Goal: Information Seeking & Learning: Learn about a topic

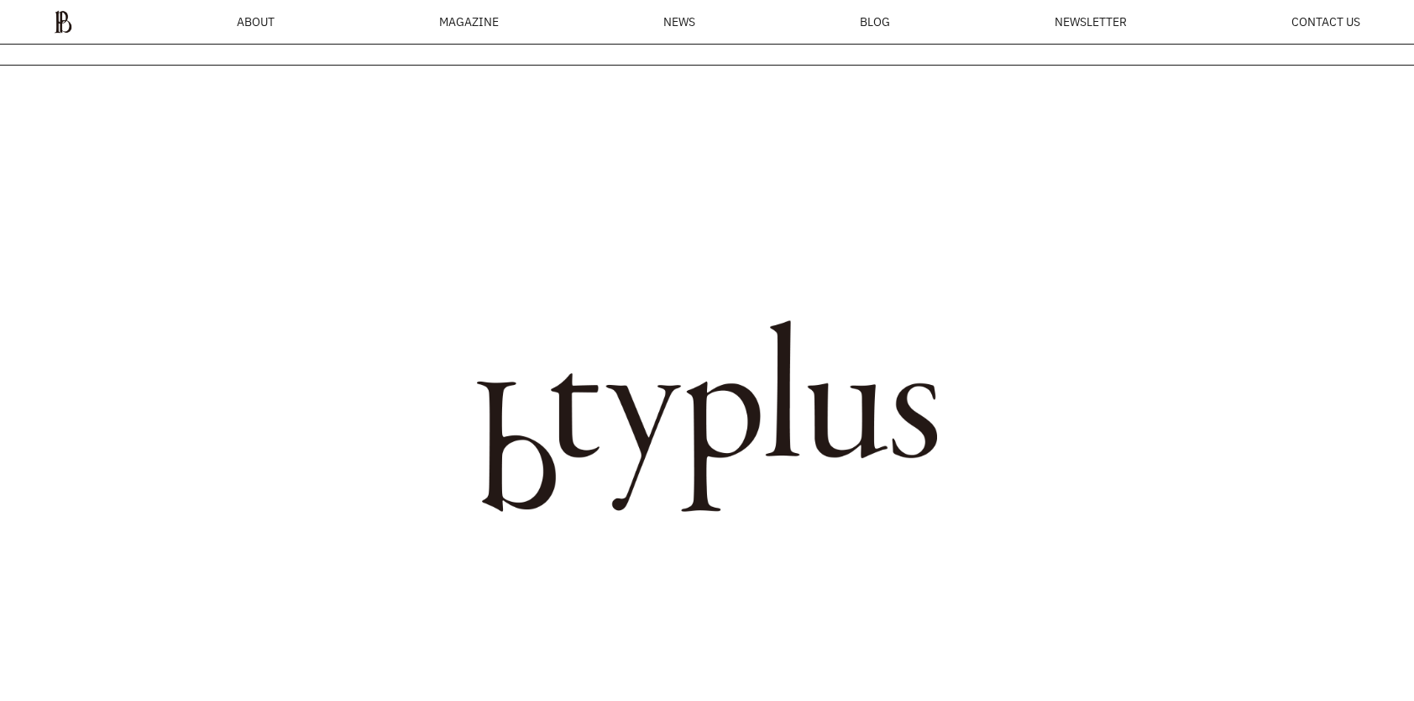
scroll to position [66, 0]
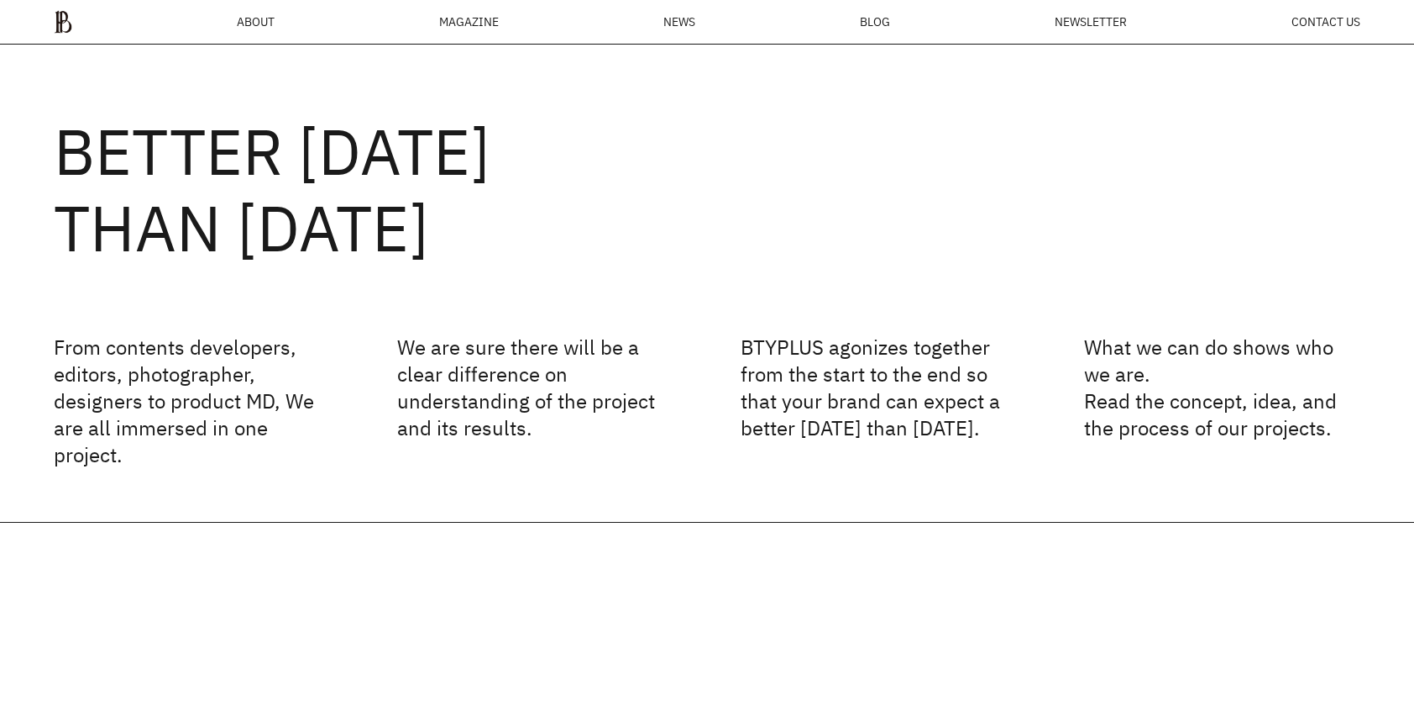
drag, startPoint x: 69, startPoint y: 155, endPoint x: 885, endPoint y: 152, distance: 816.4
click at [885, 152] on h2 "BETTER [DATE] THAN [DATE]" at bounding box center [707, 189] width 1307 height 153
click at [192, 326] on div "BETTER [DATE] THAN [DATE] From contents developers, editors, photographer, desi…" at bounding box center [707, 250] width 1414 height 543
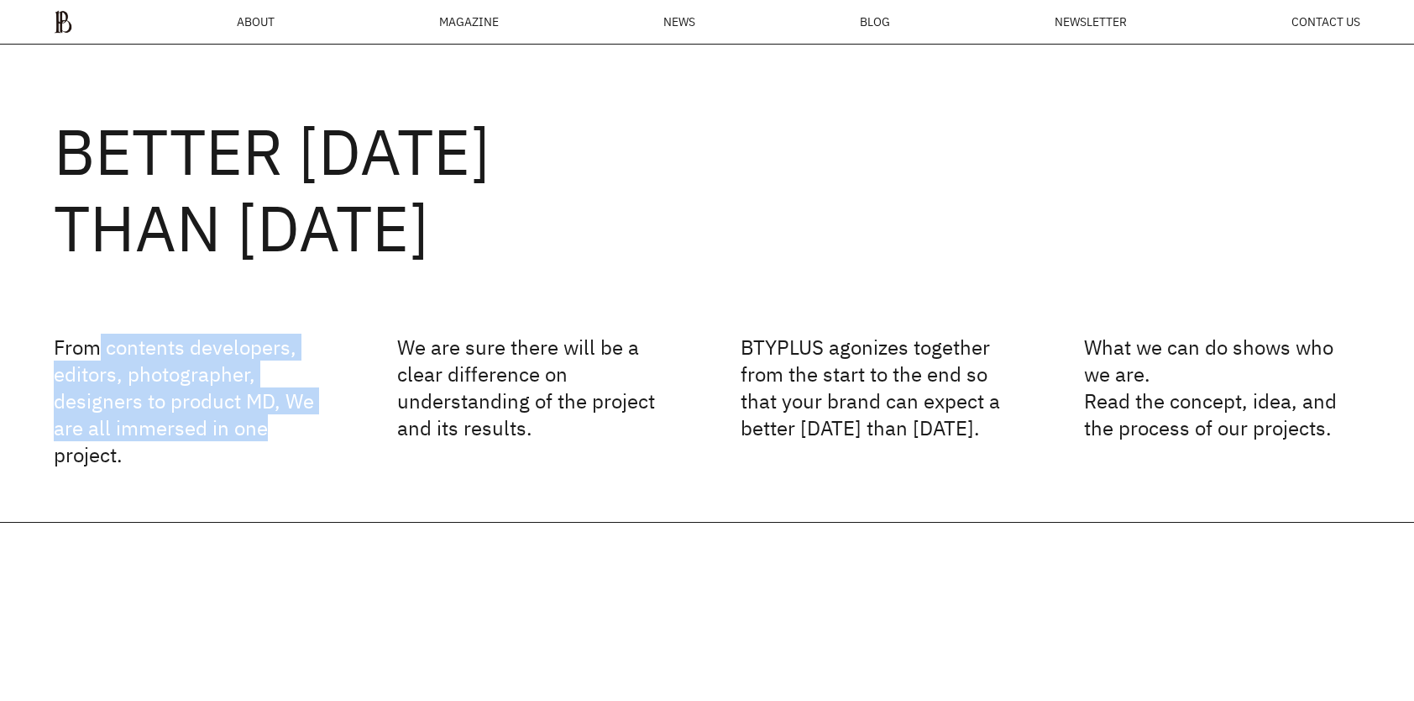
drag, startPoint x: 96, startPoint y: 319, endPoint x: 264, endPoint y: 424, distance: 198.1
click at [264, 424] on div "BETTER [DATE] THAN [DATE] From contents developers, editors, photographer, desi…" at bounding box center [707, 250] width 1414 height 543
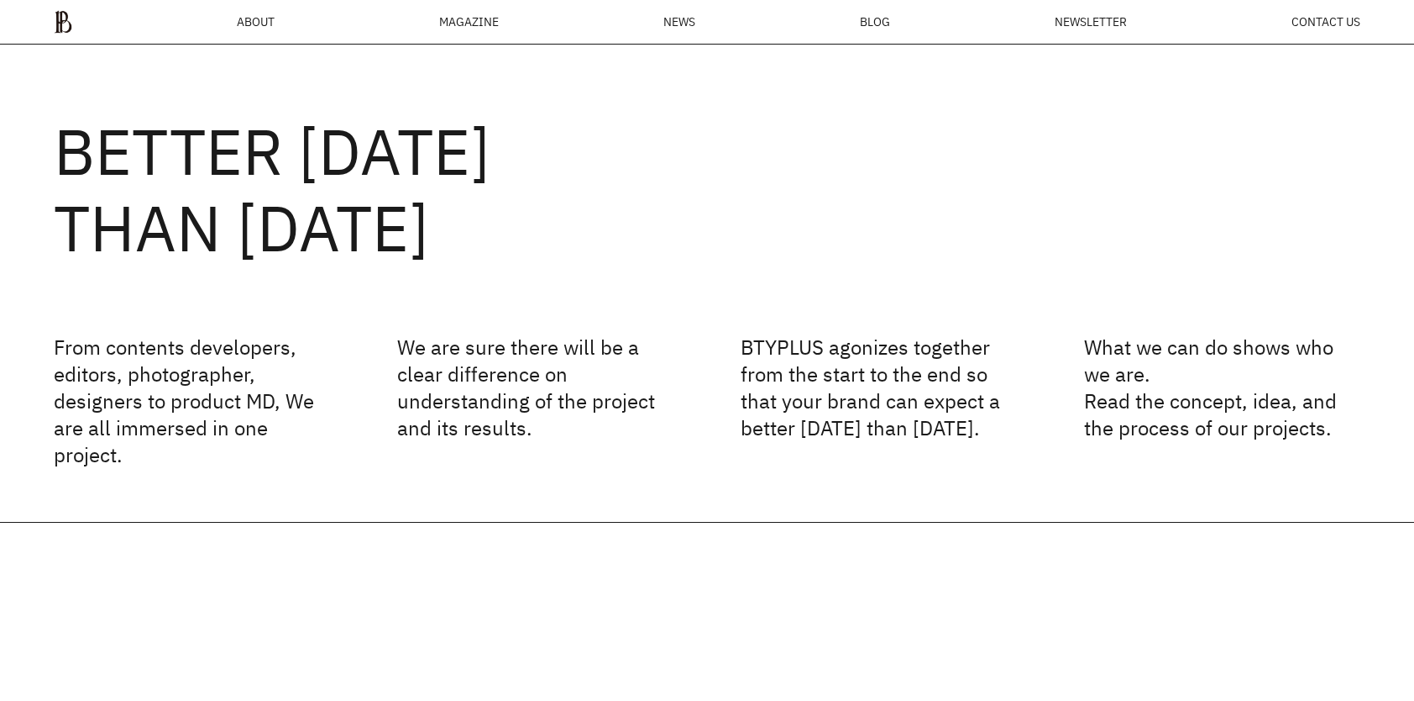
drag, startPoint x: 264, startPoint y: 424, endPoint x: 287, endPoint y: 467, distance: 48.9
click at [287, 467] on p "From contents developers, editors, photographer, designers to product MD, We ar…" at bounding box center [192, 400] width 276 height 134
drag, startPoint x: 309, startPoint y: 464, endPoint x: 262, endPoint y: 439, distance: 53.0
click at [262, 439] on p "From contents developers, editors, photographer, designers to product MD, We ar…" at bounding box center [192, 400] width 276 height 134
drag, startPoint x: 262, startPoint y: 439, endPoint x: 259, endPoint y: 459, distance: 19.6
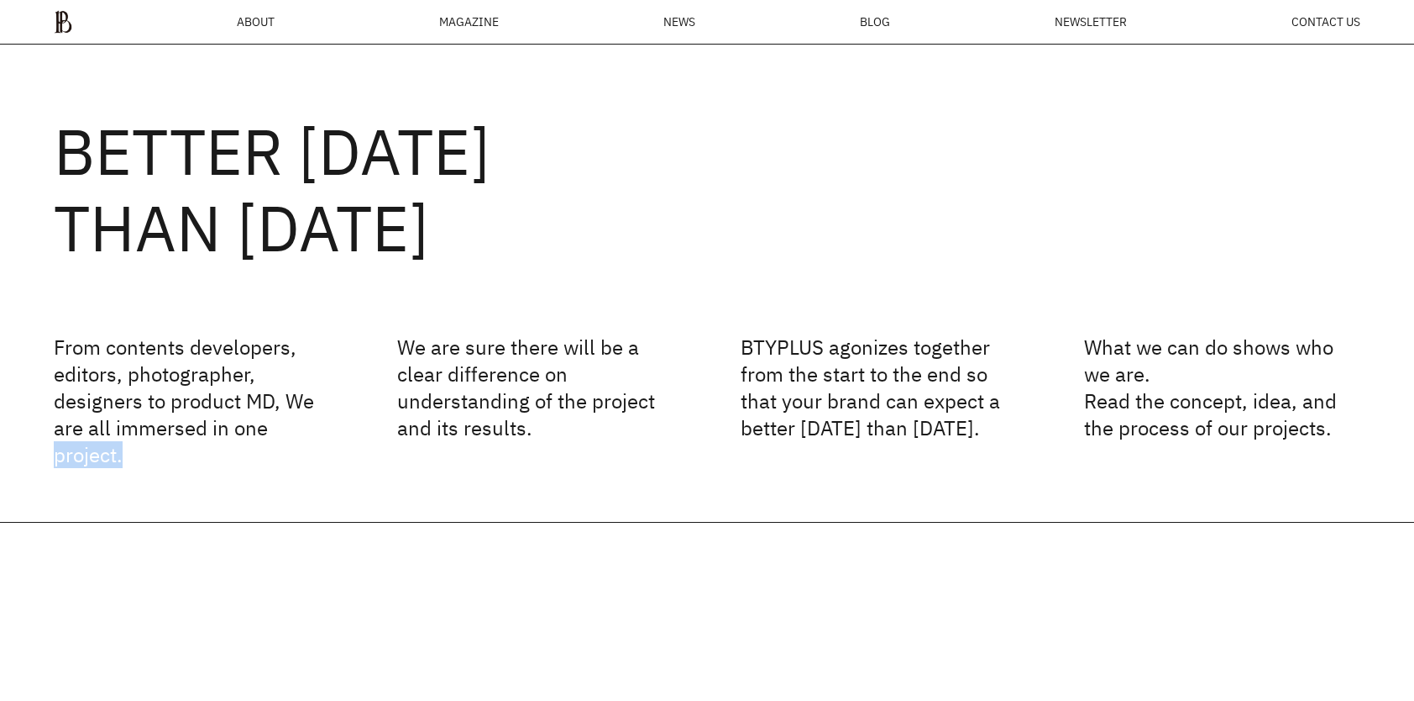
click at [259, 459] on p "From contents developers, editors, photographer, designers to product MD, We ar…" at bounding box center [192, 400] width 276 height 134
click at [225, 464] on p "From contents developers, editors, photographer, designers to product MD, We ar…" at bounding box center [192, 400] width 276 height 134
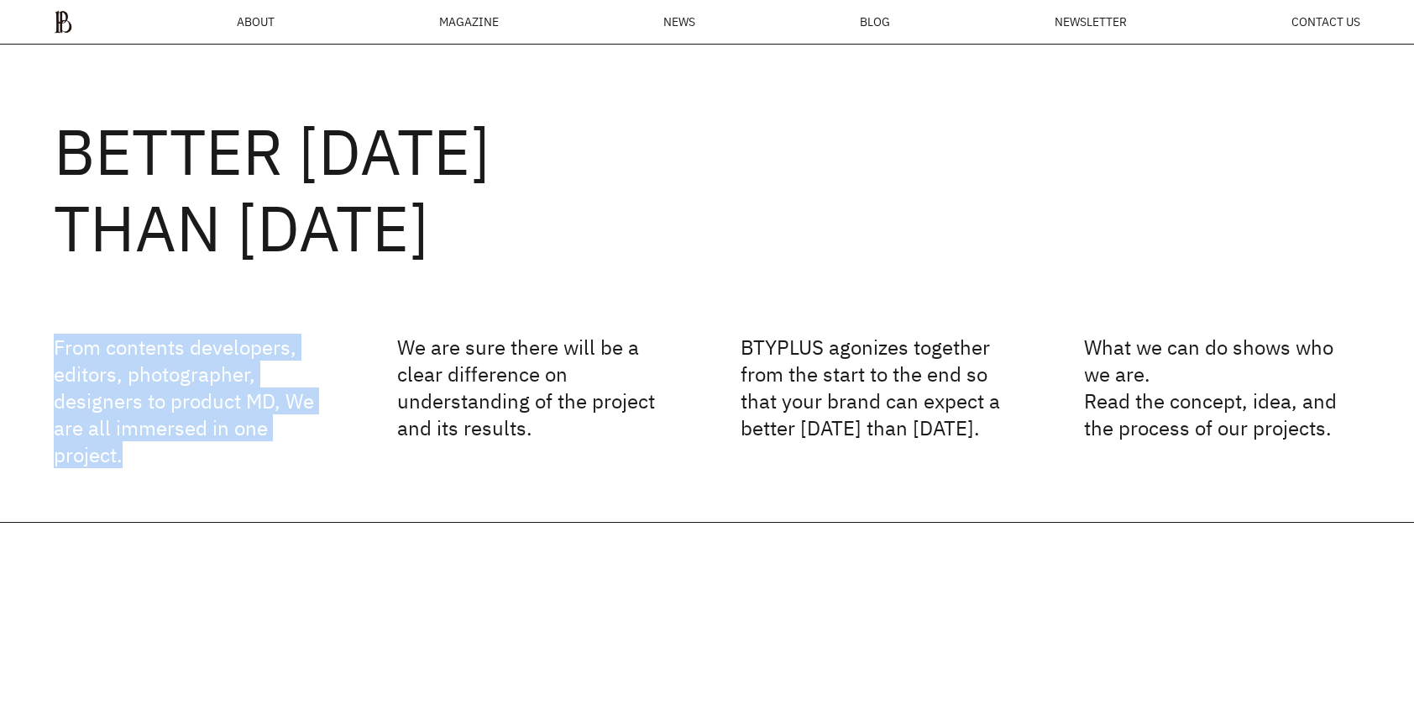
drag, startPoint x: 228, startPoint y: 457, endPoint x: 42, endPoint y: 343, distance: 218.0
click at [42, 343] on div "BETTER [DATE] THAN [DATE] From contents developers, editors, photographer, desi…" at bounding box center [707, 250] width 1414 height 543
drag, startPoint x: 42, startPoint y: 343, endPoint x: 164, endPoint y: 479, distance: 182.6
click at [164, 479] on div "BETTER [DATE] THAN [DATE] From contents developers, editors, photographer, desi…" at bounding box center [707, 250] width 1414 height 543
click at [181, 478] on div "BETTER [DATE] THAN [DATE] From contents developers, editors, photographer, desi…" at bounding box center [707, 250] width 1414 height 543
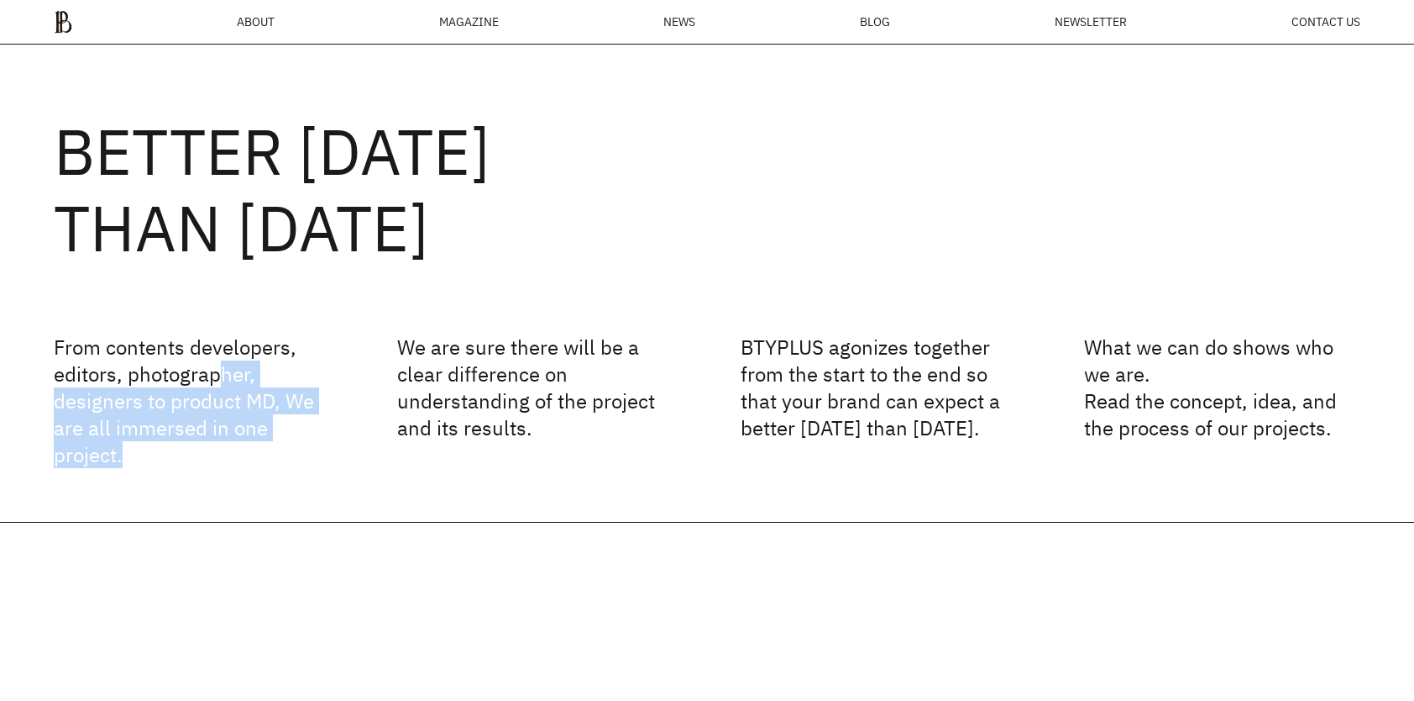
drag, startPoint x: 234, startPoint y: 449, endPoint x: 223, endPoint y: 364, distance: 85.4
click at [223, 364] on p "From contents developers, editors, photographer, designers to product MD, We ar…" at bounding box center [192, 400] width 276 height 134
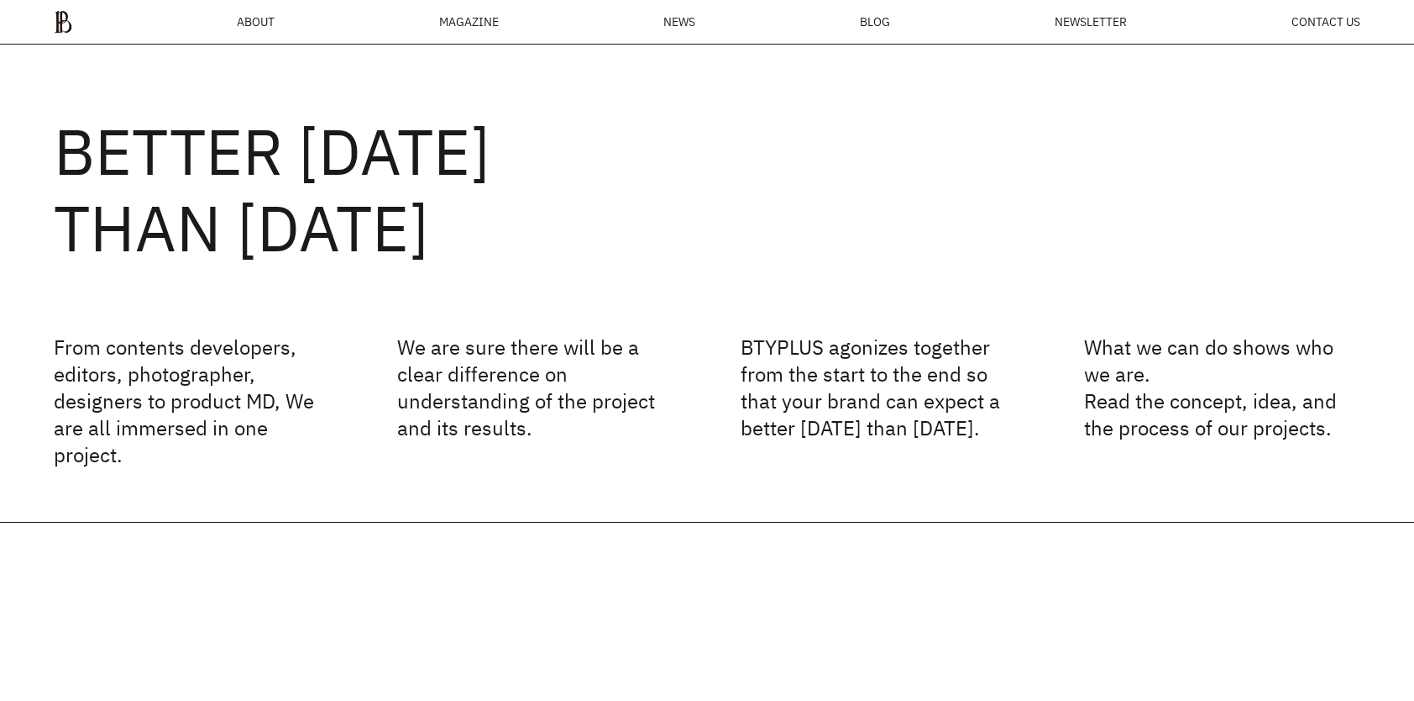
drag, startPoint x: 223, startPoint y: 364, endPoint x: 370, endPoint y: 354, distance: 147.3
click at [370, 354] on div "From contents developers, editors, photographer, designers to product MD, We ar…" at bounding box center [707, 400] width 1307 height 134
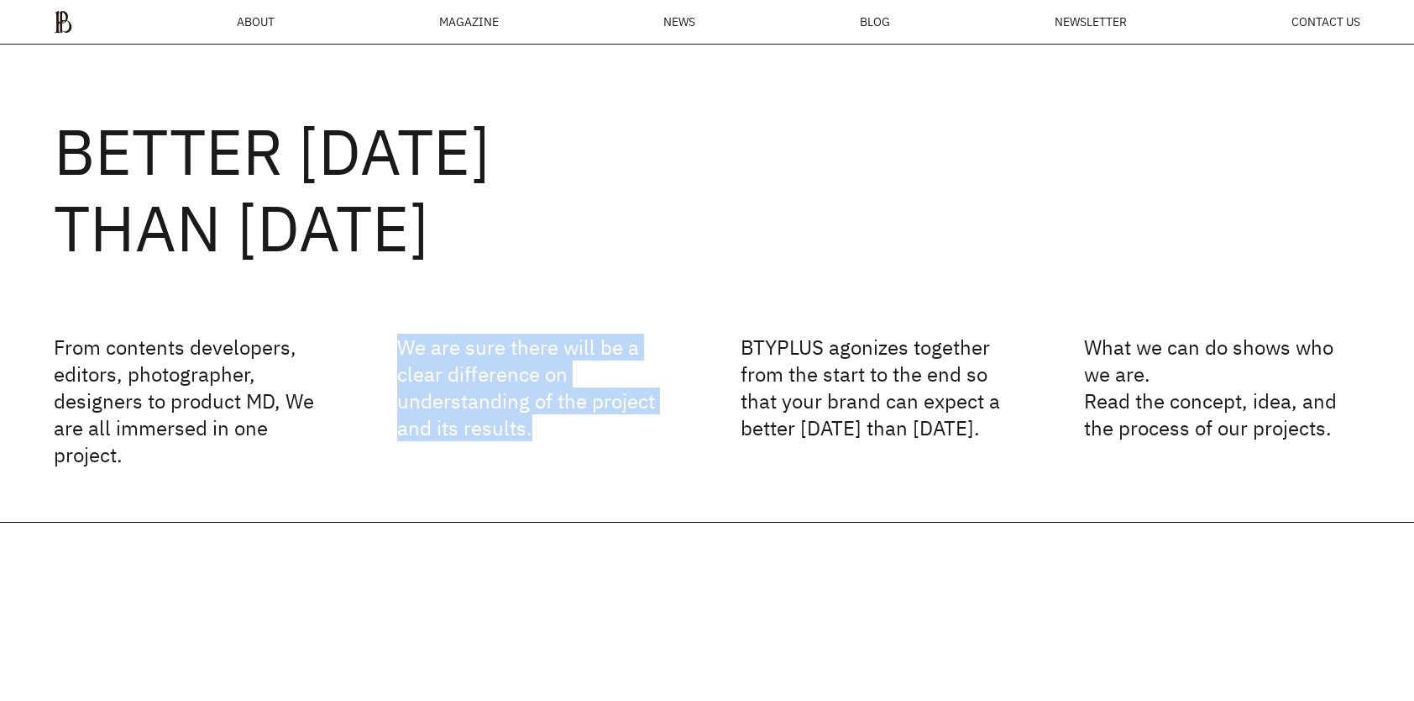
drag, startPoint x: 400, startPoint y: 346, endPoint x: 630, endPoint y: 439, distance: 248.3
click at [630, 439] on p "We are sure there will be a clear difference on understanding of the project an…" at bounding box center [535, 400] width 276 height 134
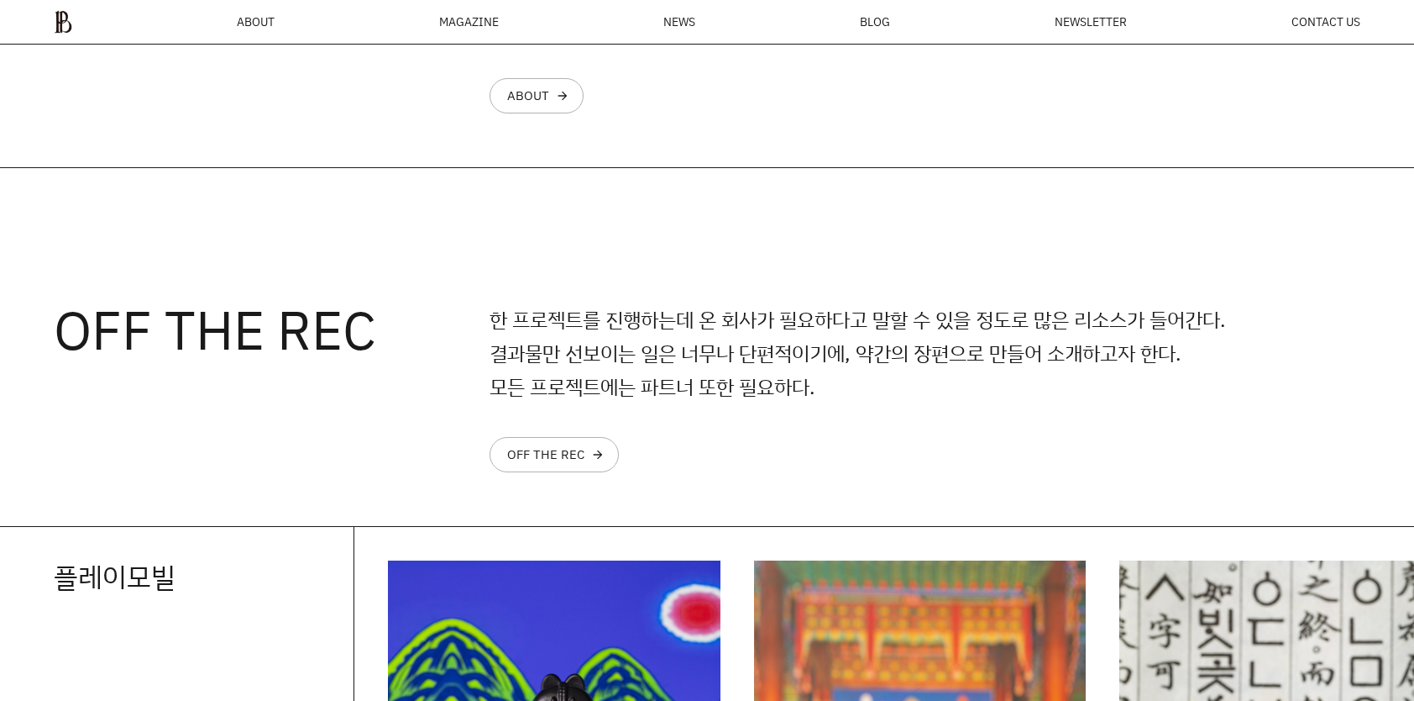
scroll to position [1829, 0]
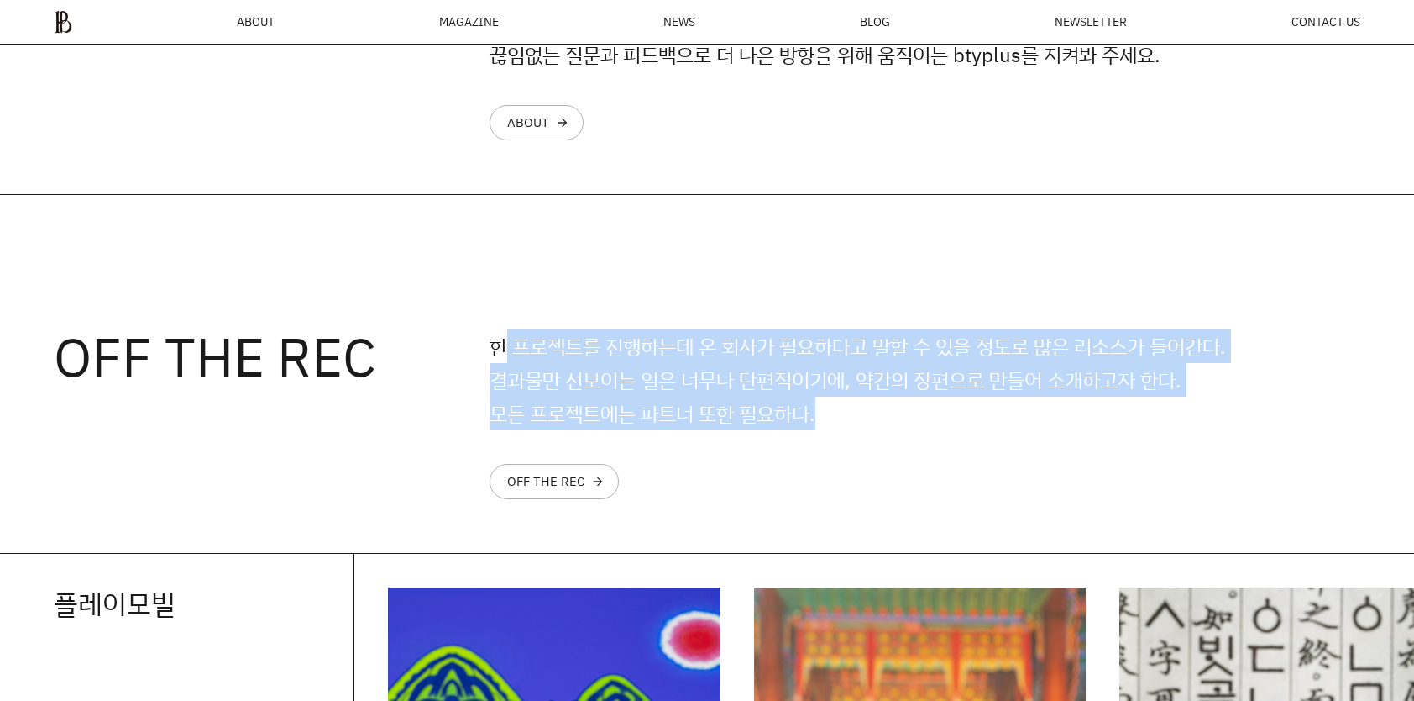
drag, startPoint x: 506, startPoint y: 349, endPoint x: 857, endPoint y: 408, distance: 356.1
click at [857, 408] on p "한 프로젝트를 진행하는데 온 회사가 필요하다고 말할 수 있을 정도로 많은 리소스가 들어간다. 결과물만 선보이는 일은 너무나 단편적이기에, 약간…" at bounding box center [925, 379] width 871 height 101
drag, startPoint x: 857, startPoint y: 408, endPoint x: 867, endPoint y: 414, distance: 11.7
click at [867, 414] on p "한 프로젝트를 진행하는데 온 회사가 필요하다고 말할 수 있을 정도로 많은 리소스가 들어간다. 결과물만 선보이는 일은 너무나 단편적이기에, 약간…" at bounding box center [925, 379] width 871 height 101
click at [949, 415] on p "한 프로젝트를 진행하는데 온 회사가 필요하다고 말할 수 있을 정도로 많은 리소스가 들어간다. 결과물만 선보이는 일은 너무나 단편적이기에, 약간…" at bounding box center [925, 379] width 871 height 101
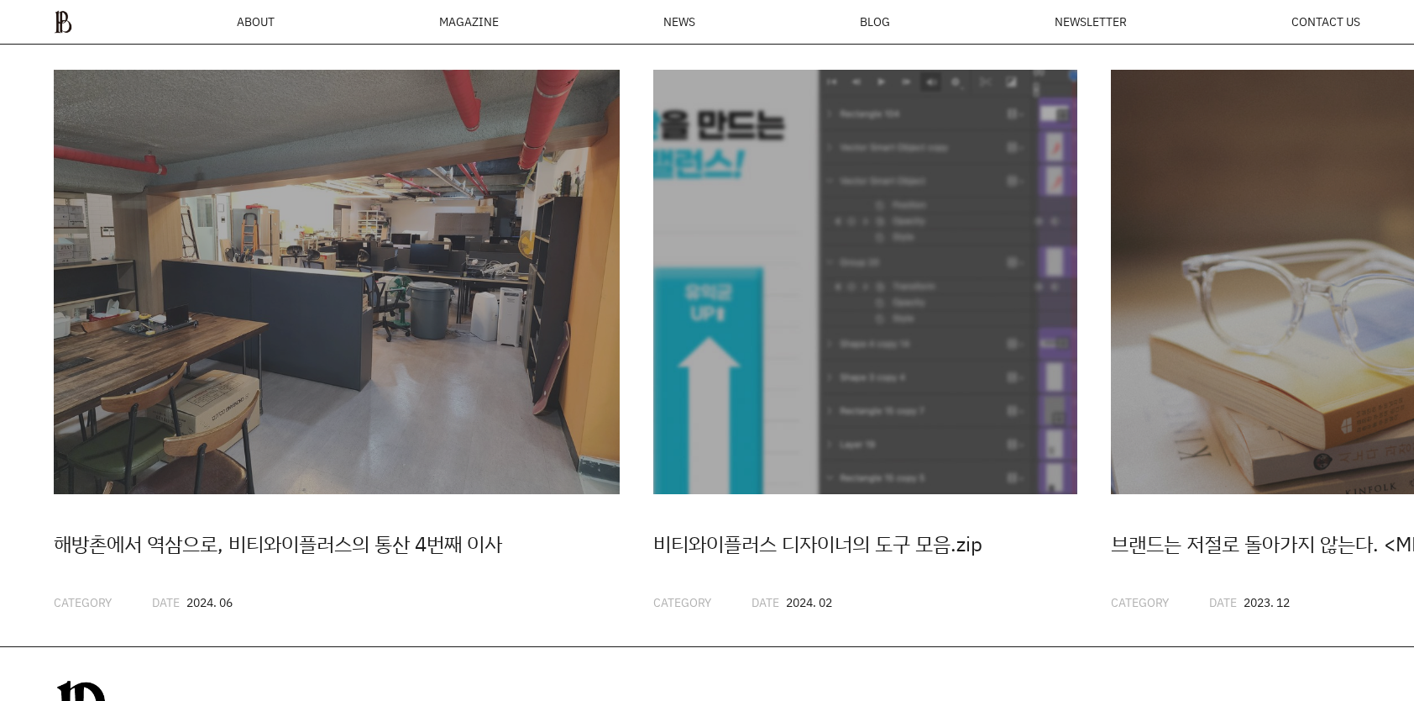
scroll to position [4398, 0]
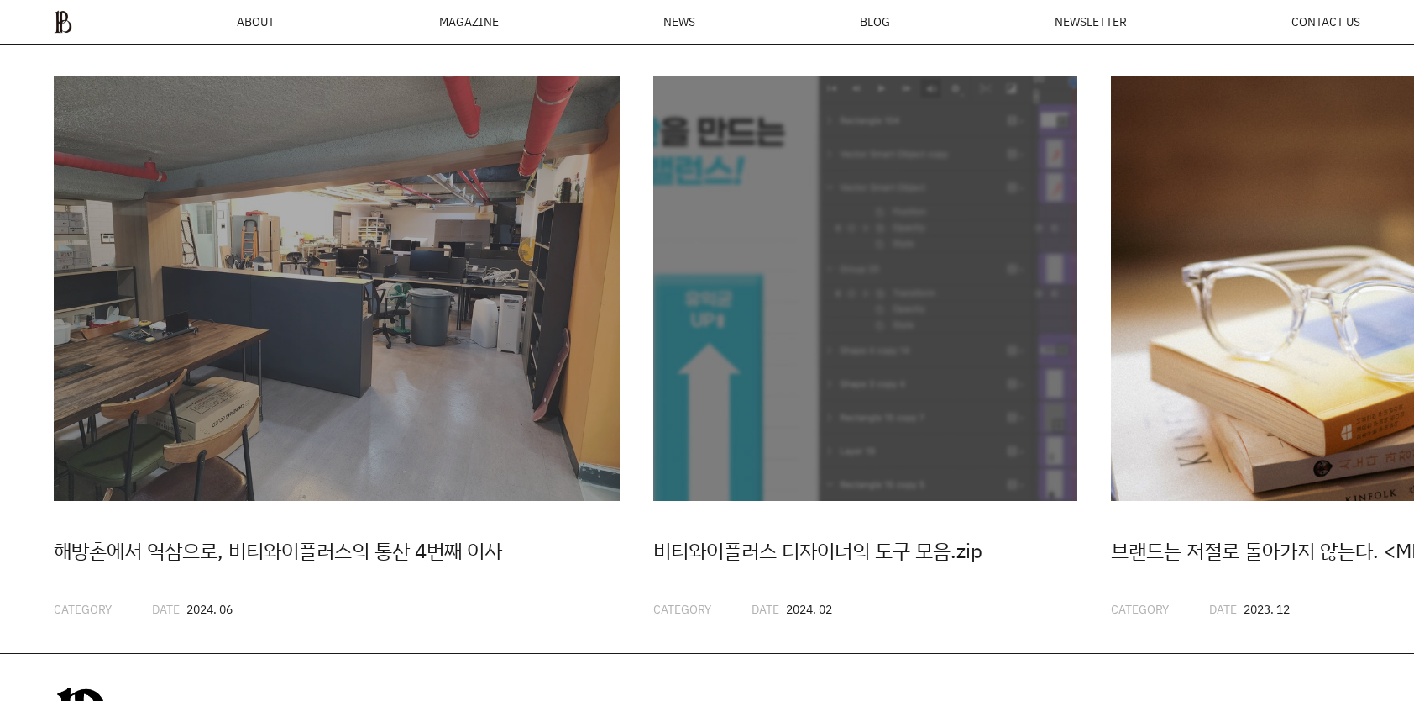
click at [1235, 457] on img "3 / 20" at bounding box center [1323, 288] width 424 height 424
